Goal: Check status: Check status

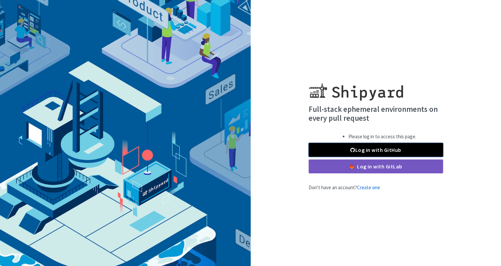
click at [343, 145] on link "Log in with GitHub" at bounding box center [375, 150] width 134 height 14
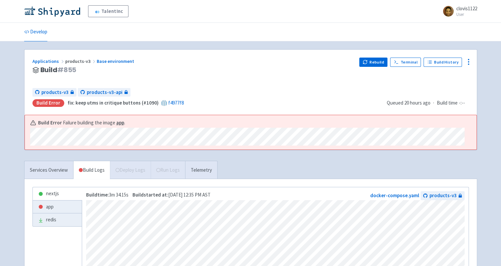
click at [177, 97] on div "products-v3 products-v3-api Build Error fix: keep utms in critique buttons (#10…" at bounding box center [206, 97] width 349 height 19
click at [60, 206] on link "app" at bounding box center [57, 207] width 49 height 13
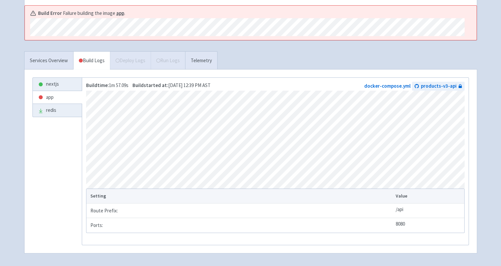
scroll to position [140, 0]
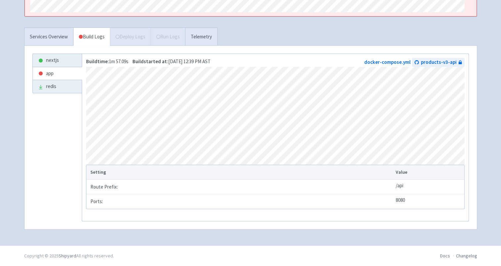
click at [44, 184] on ul "nextjs app redis" at bounding box center [57, 136] width 50 height 165
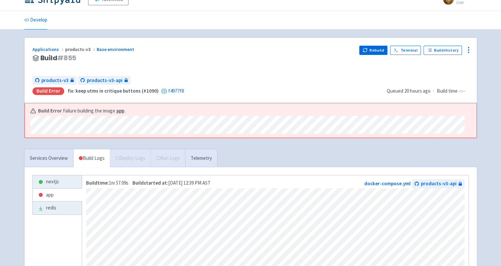
scroll to position [0, 0]
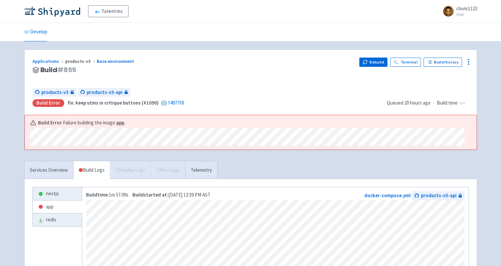
click at [217, 62] on div "Applications products-v3 Base environment" at bounding box center [192, 62] width 321 height 8
click at [213, 24] on ul "Develop" at bounding box center [250, 32] width 461 height 18
